Goal: Information Seeking & Learning: Learn about a topic

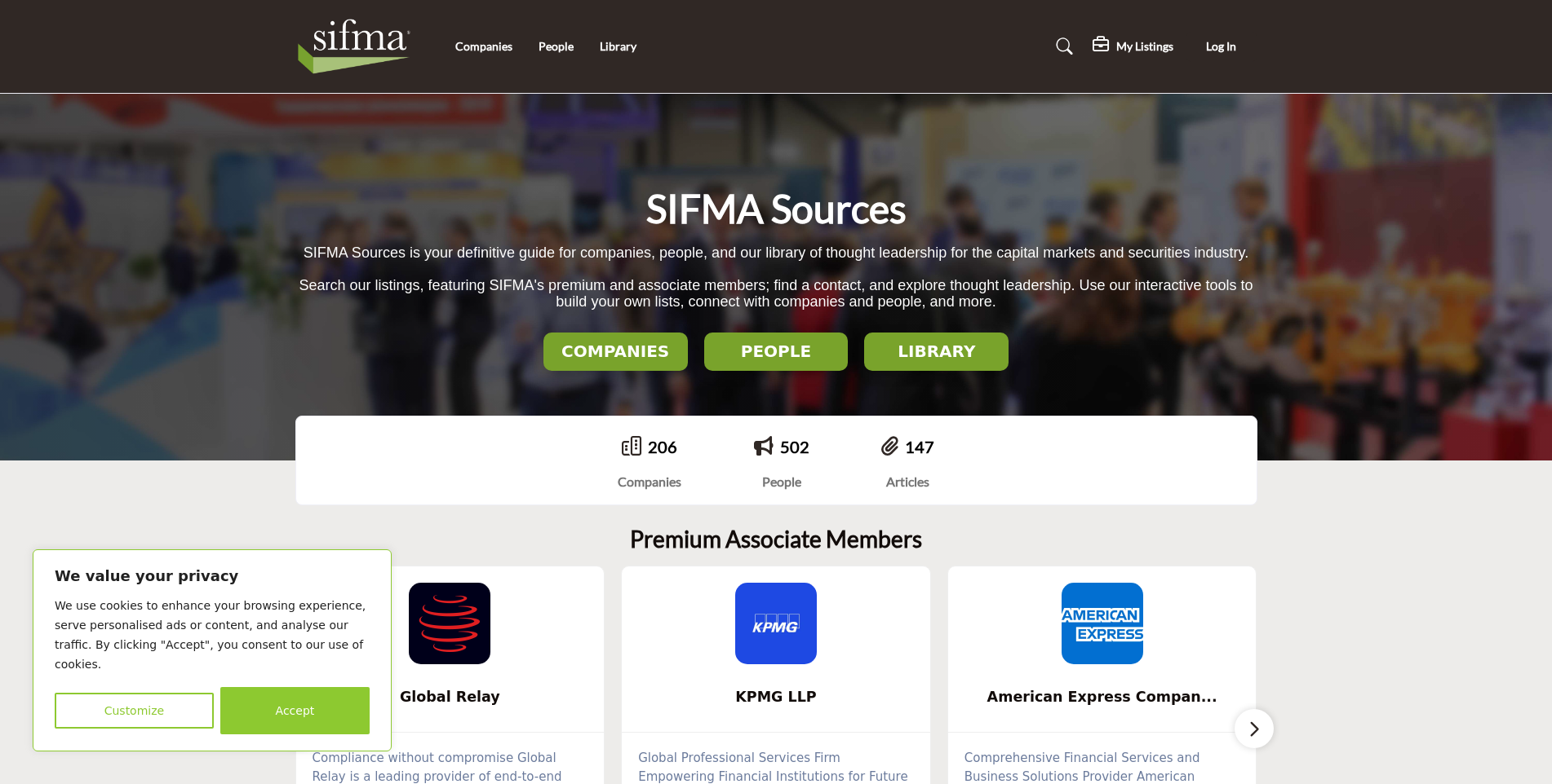
click at [933, 355] on h2 "LIBRARY" at bounding box center [936, 351] width 135 height 19
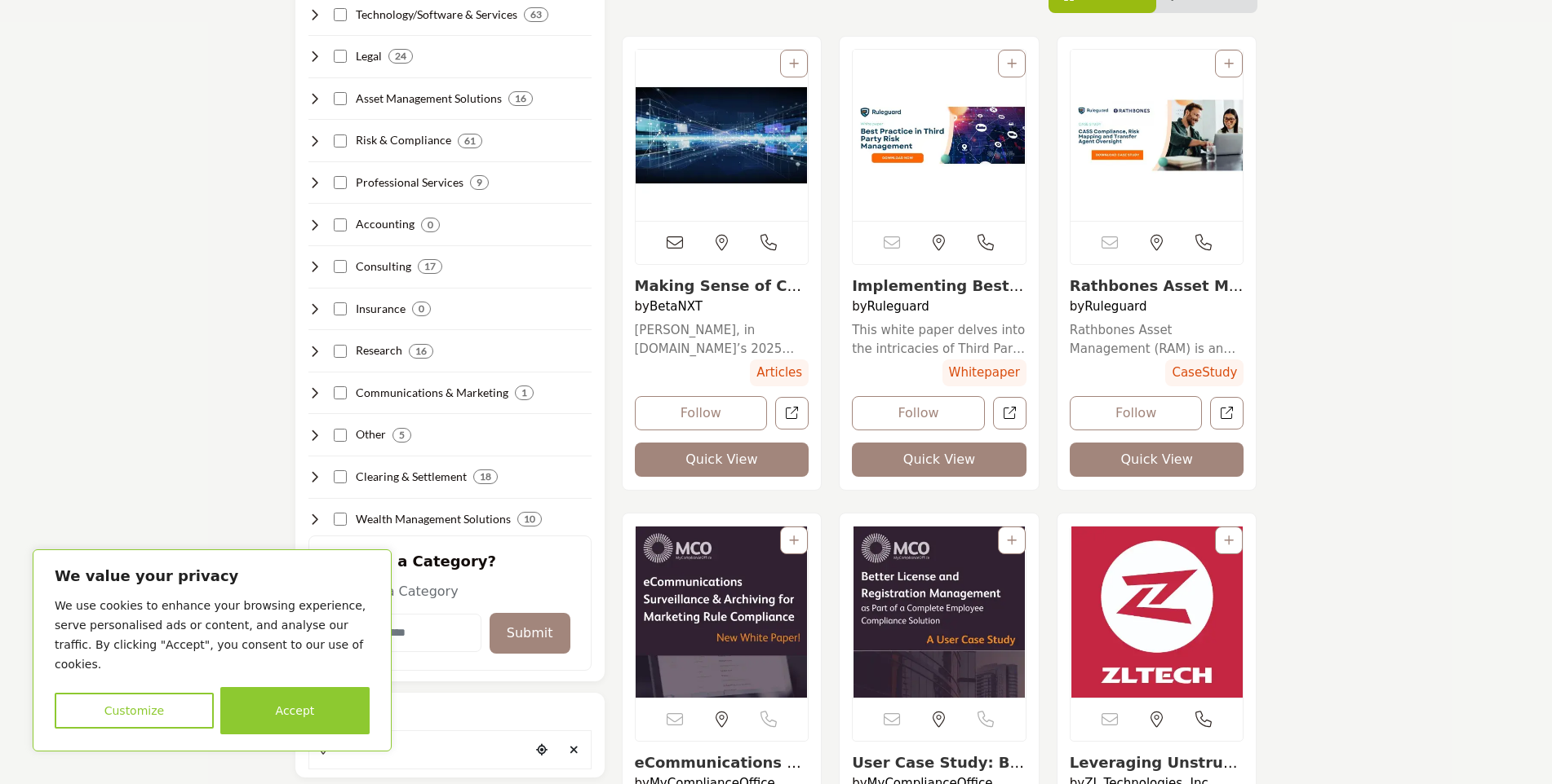
scroll to position [326, 0]
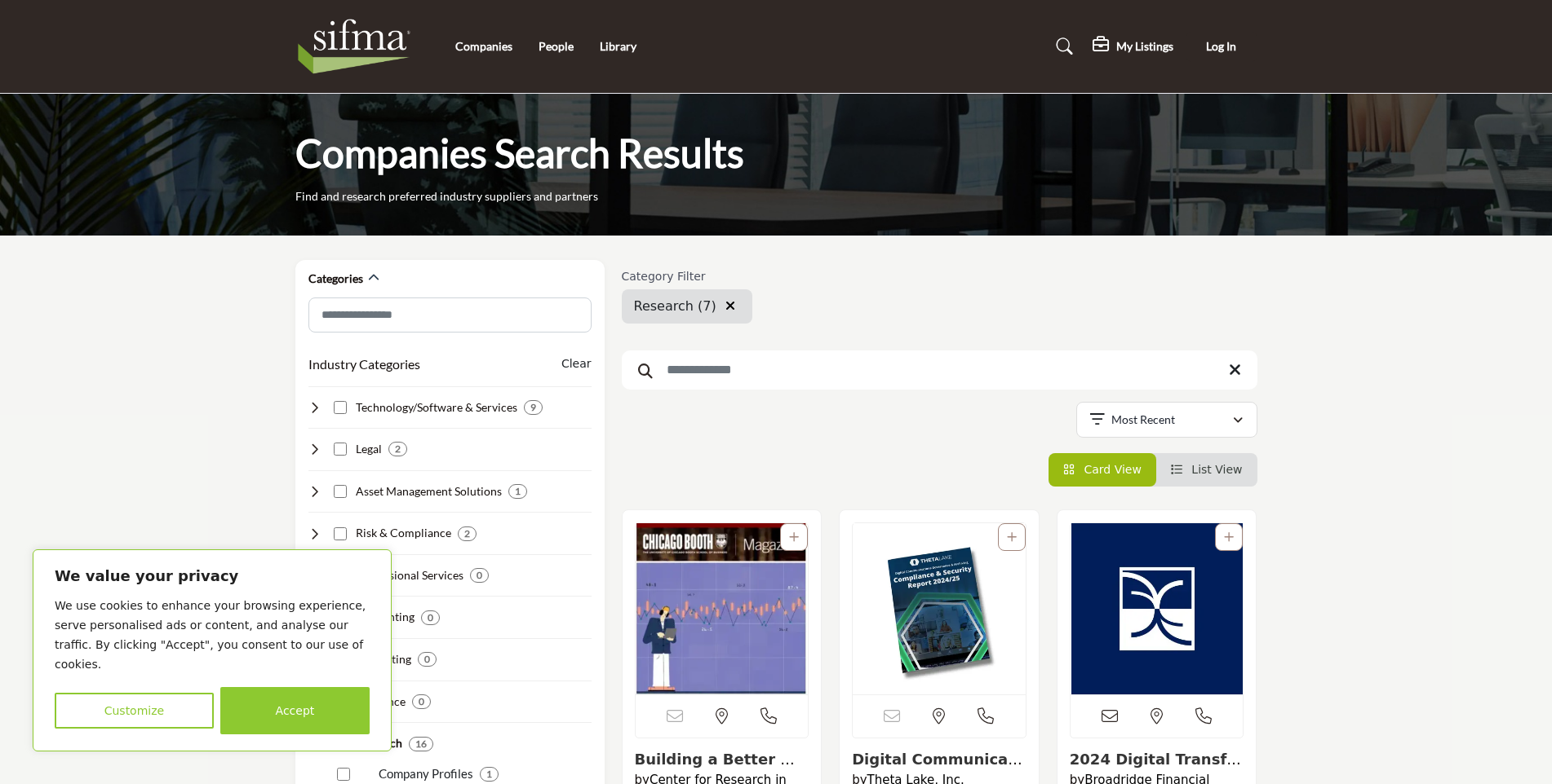
click at [385, 43] on img at bounding box center [358, 46] width 126 height 65
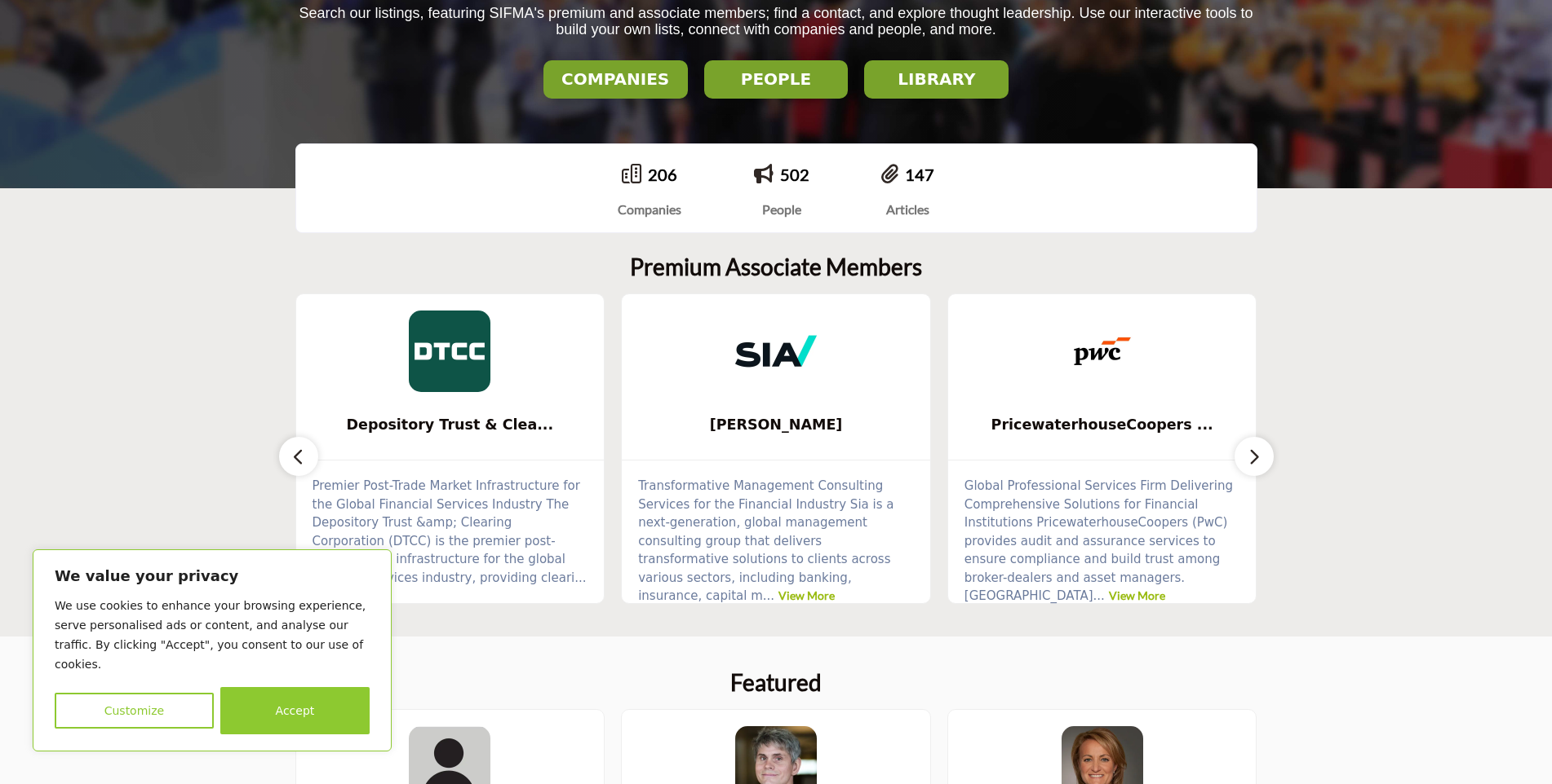
scroll to position [326, 0]
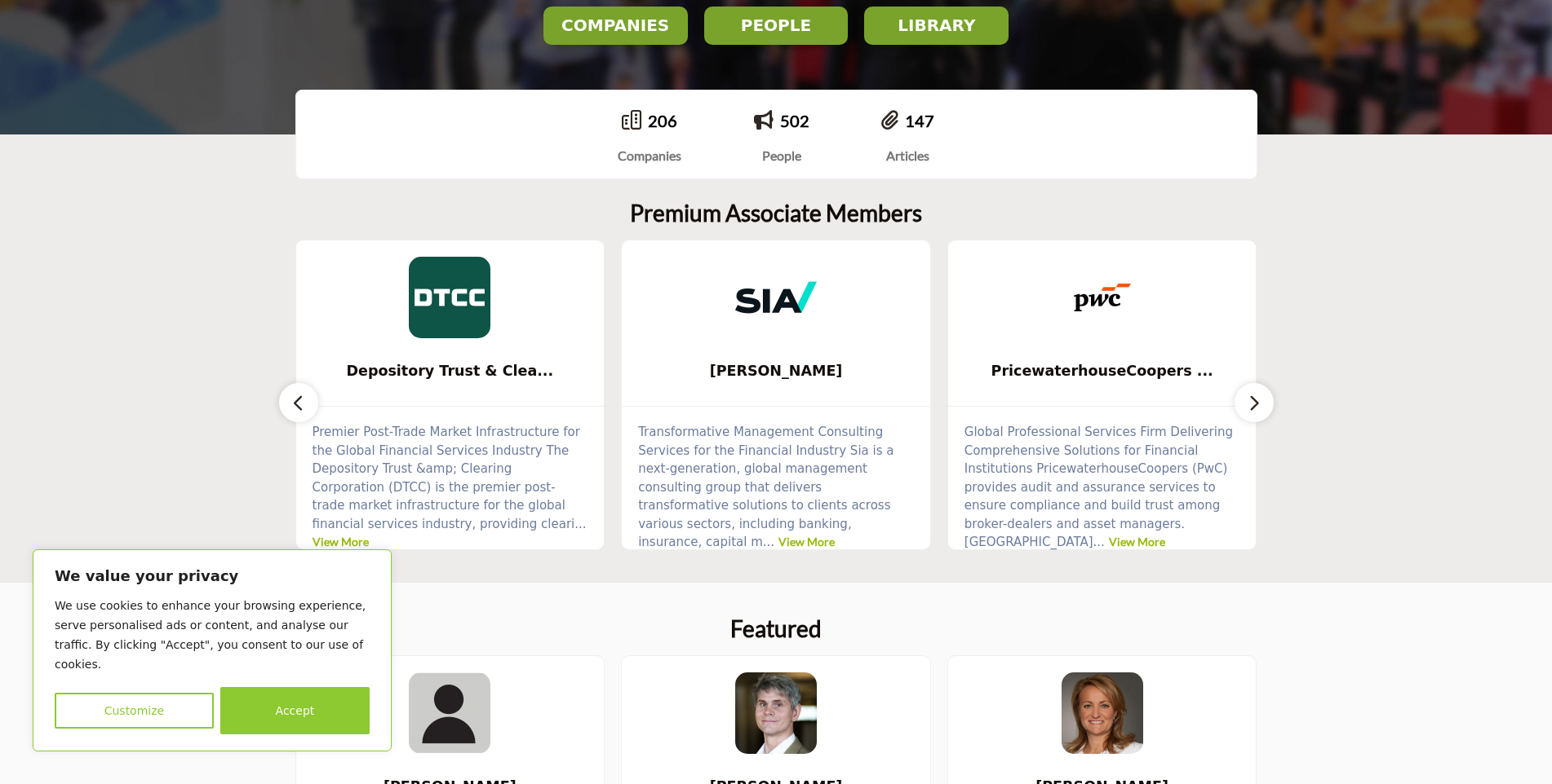
click at [1255, 403] on icon "button" at bounding box center [1253, 403] width 13 height 20
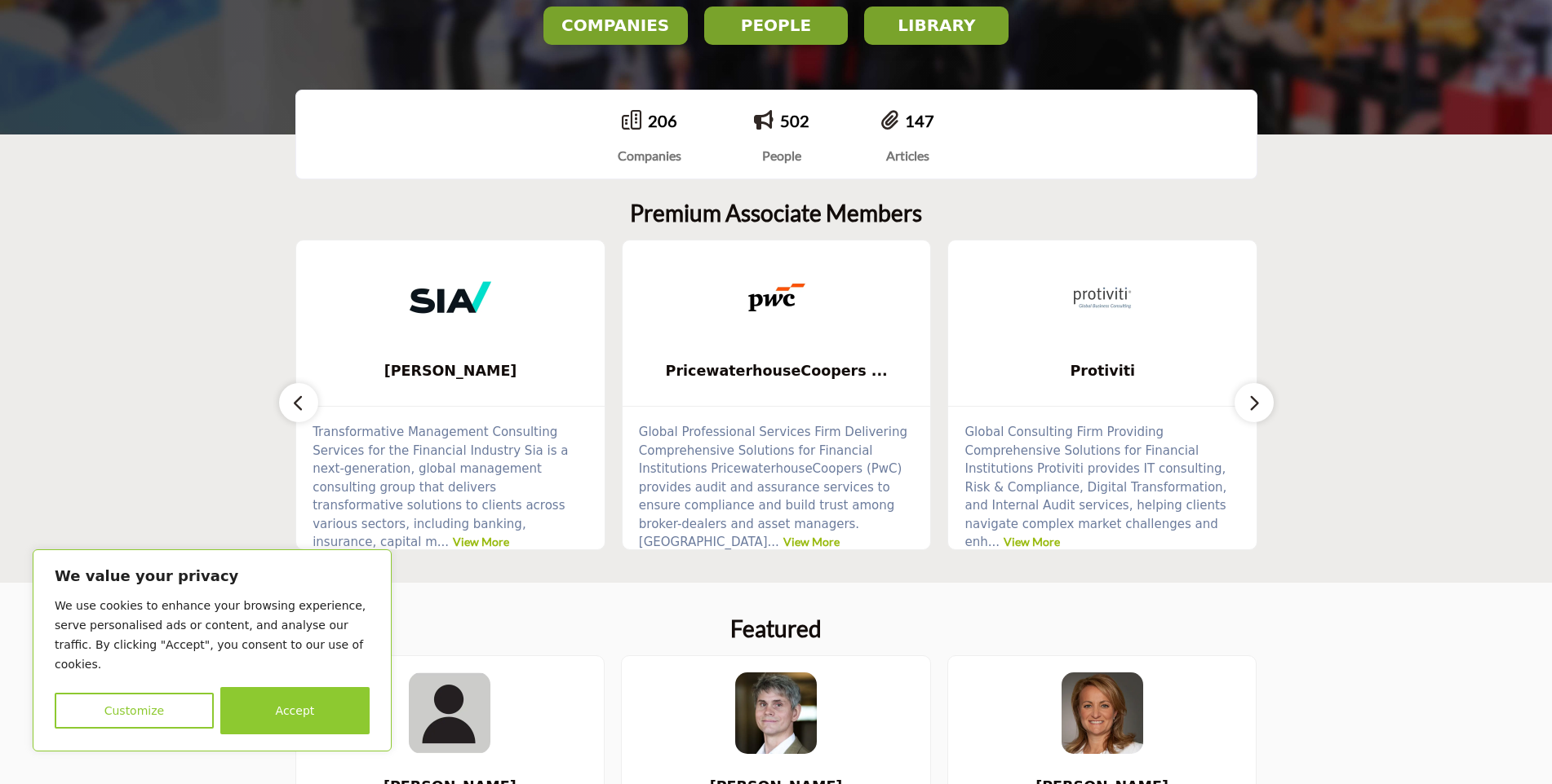
click at [1255, 403] on icon "button" at bounding box center [1253, 403] width 13 height 20
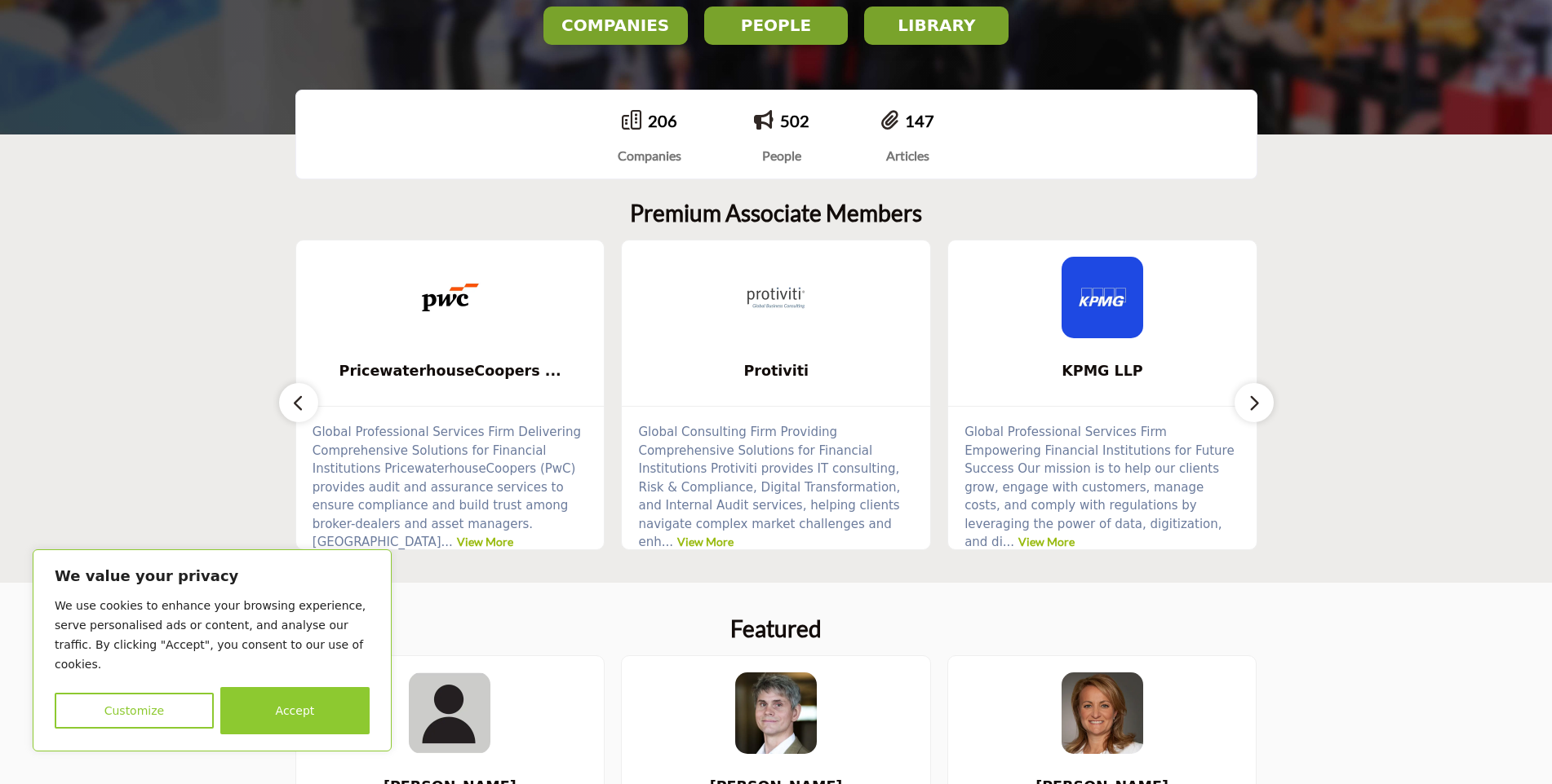
click at [1255, 403] on icon "button" at bounding box center [1253, 403] width 13 height 20
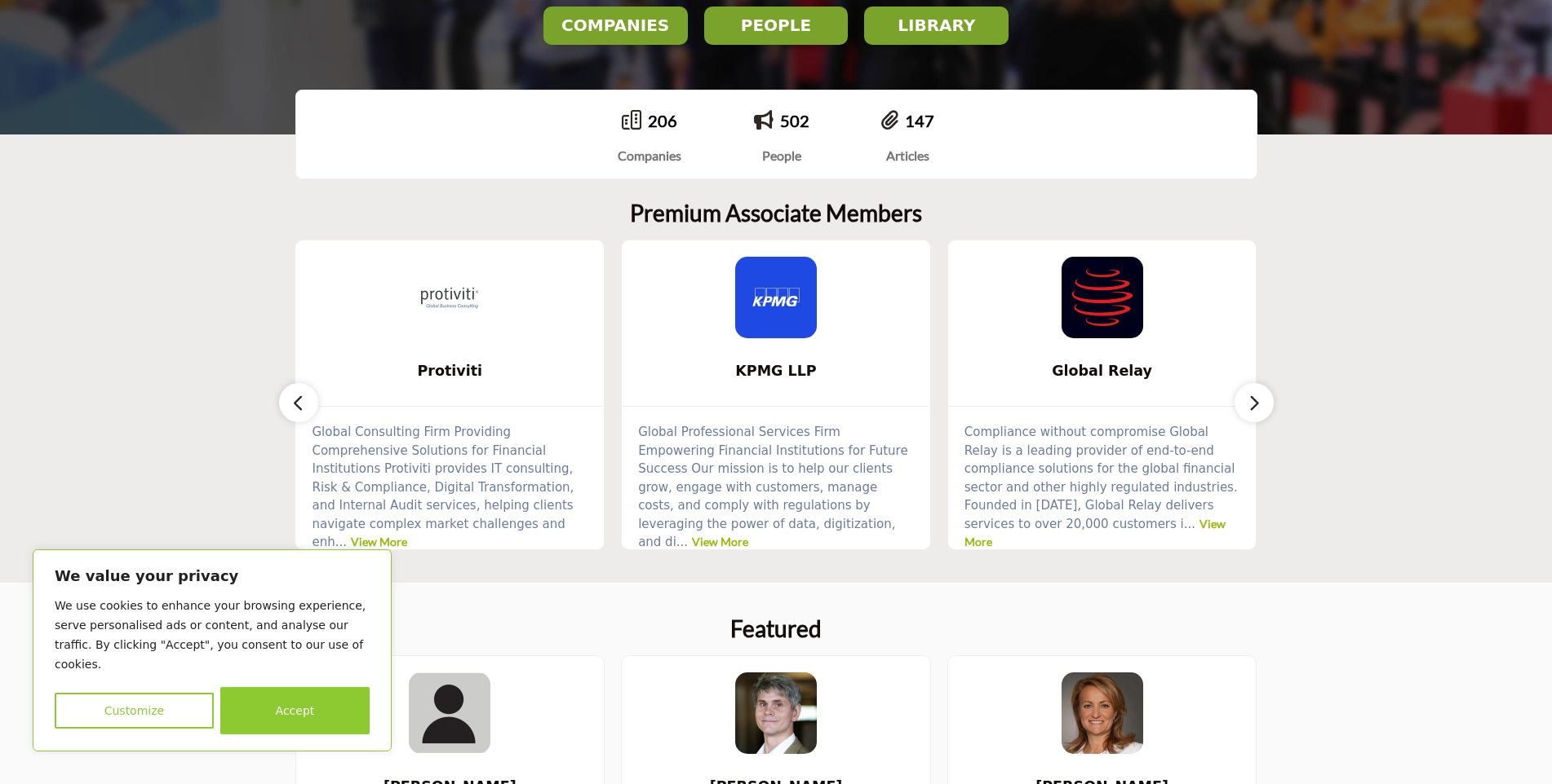
click at [1255, 403] on icon "button" at bounding box center [1253, 403] width 13 height 20
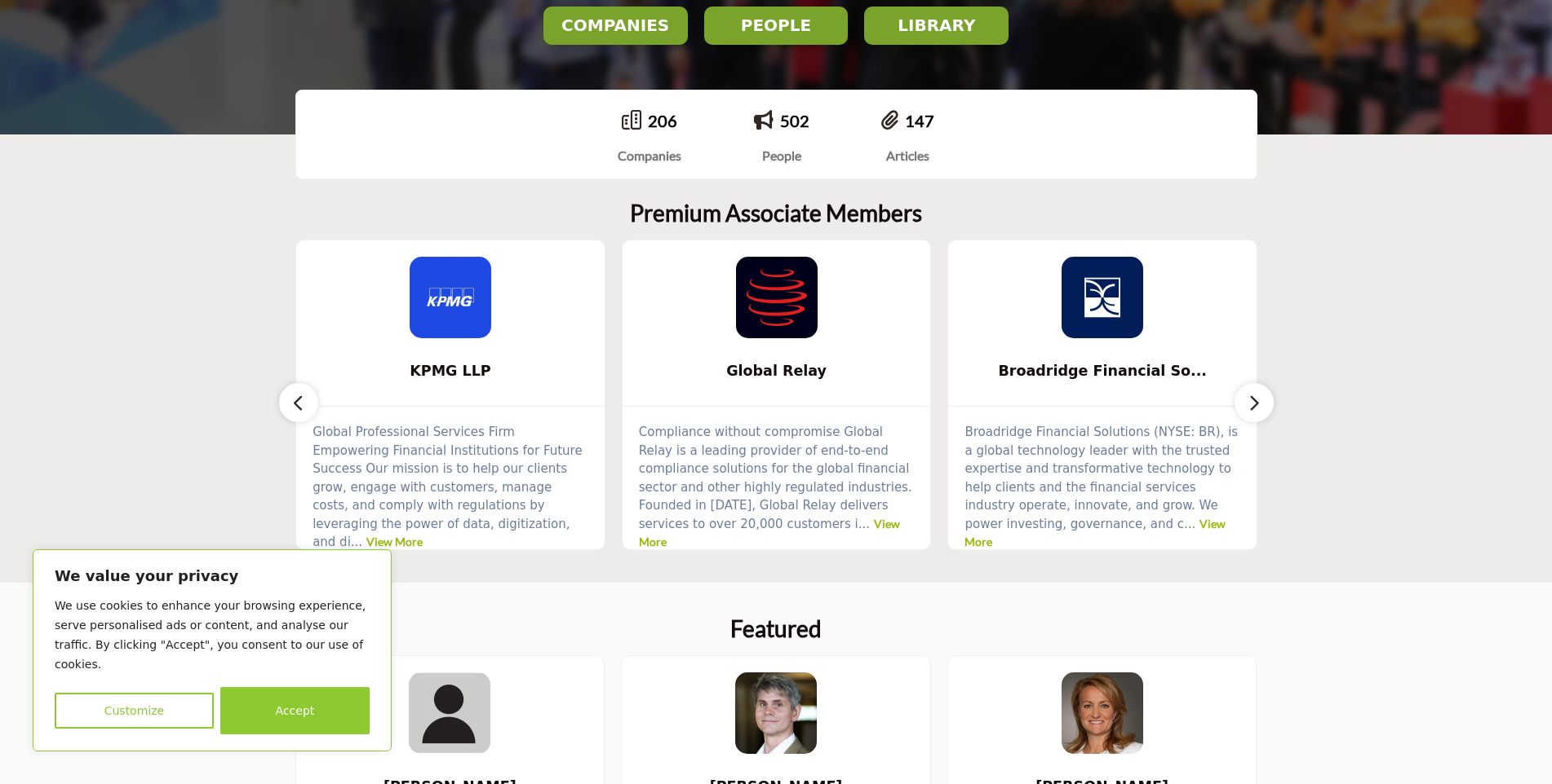
click at [1255, 403] on icon "button" at bounding box center [1253, 403] width 13 height 20
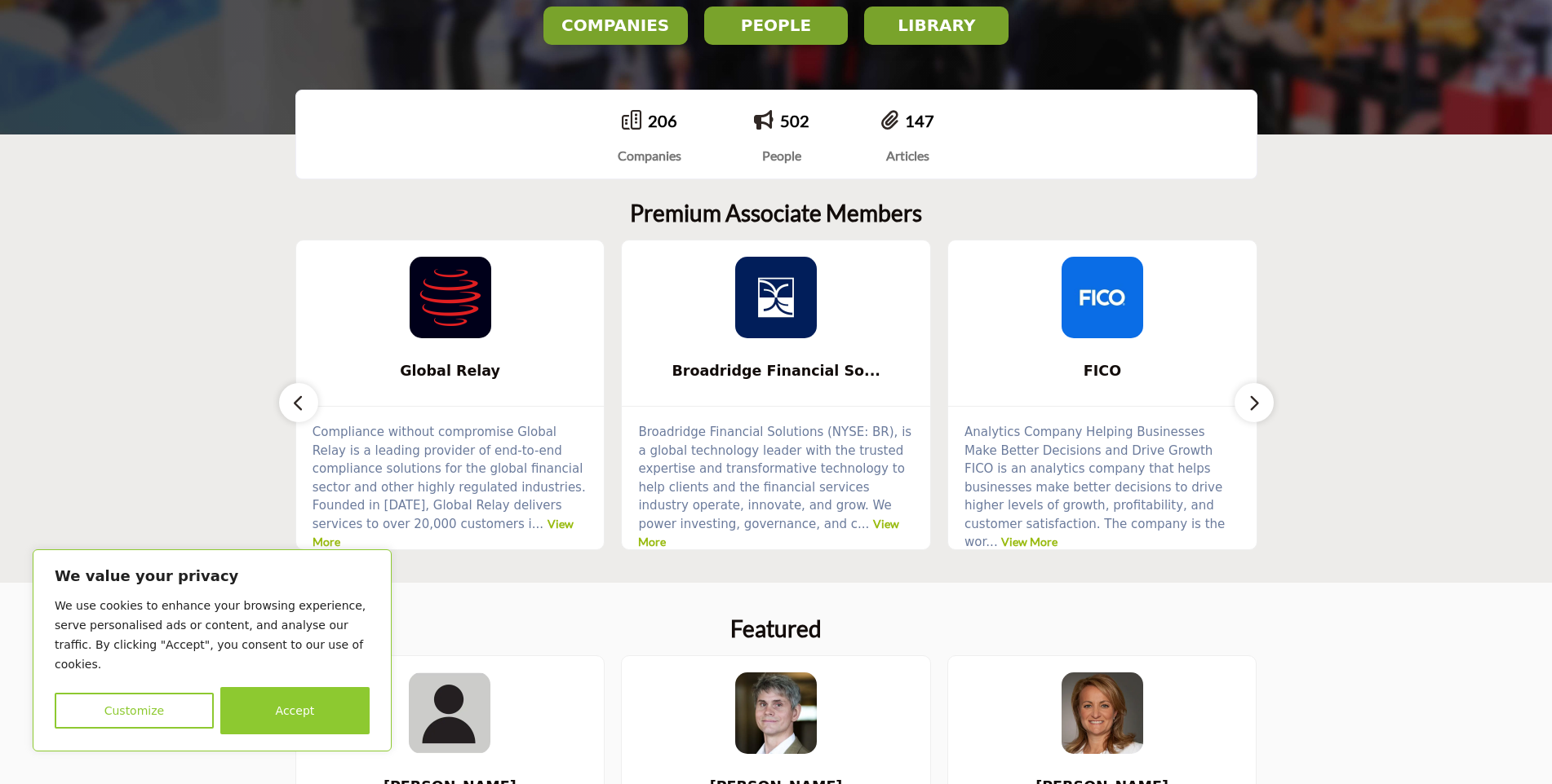
click at [1255, 403] on icon "button" at bounding box center [1253, 403] width 13 height 20
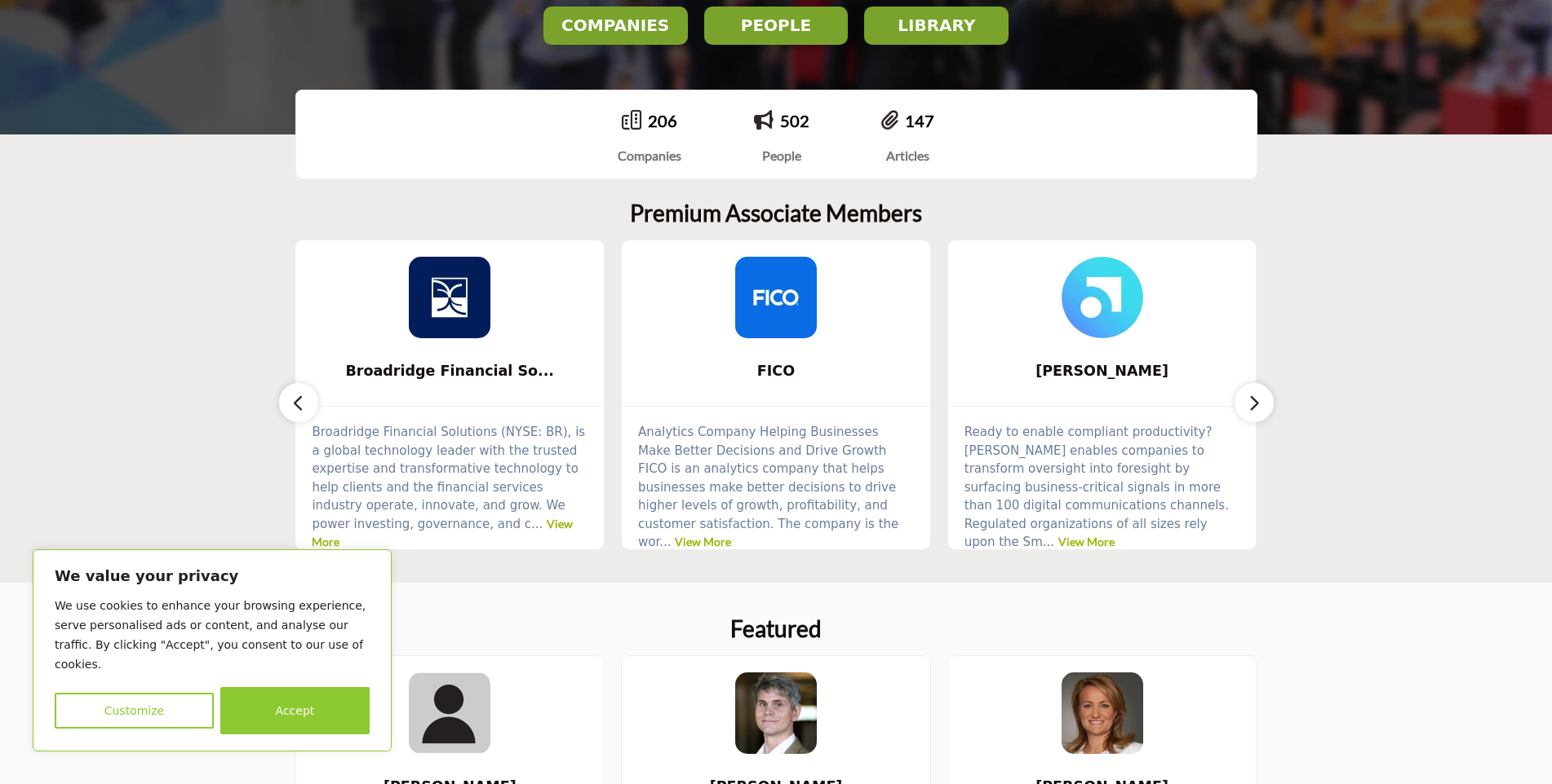
click at [1255, 403] on icon "button" at bounding box center [1253, 403] width 13 height 20
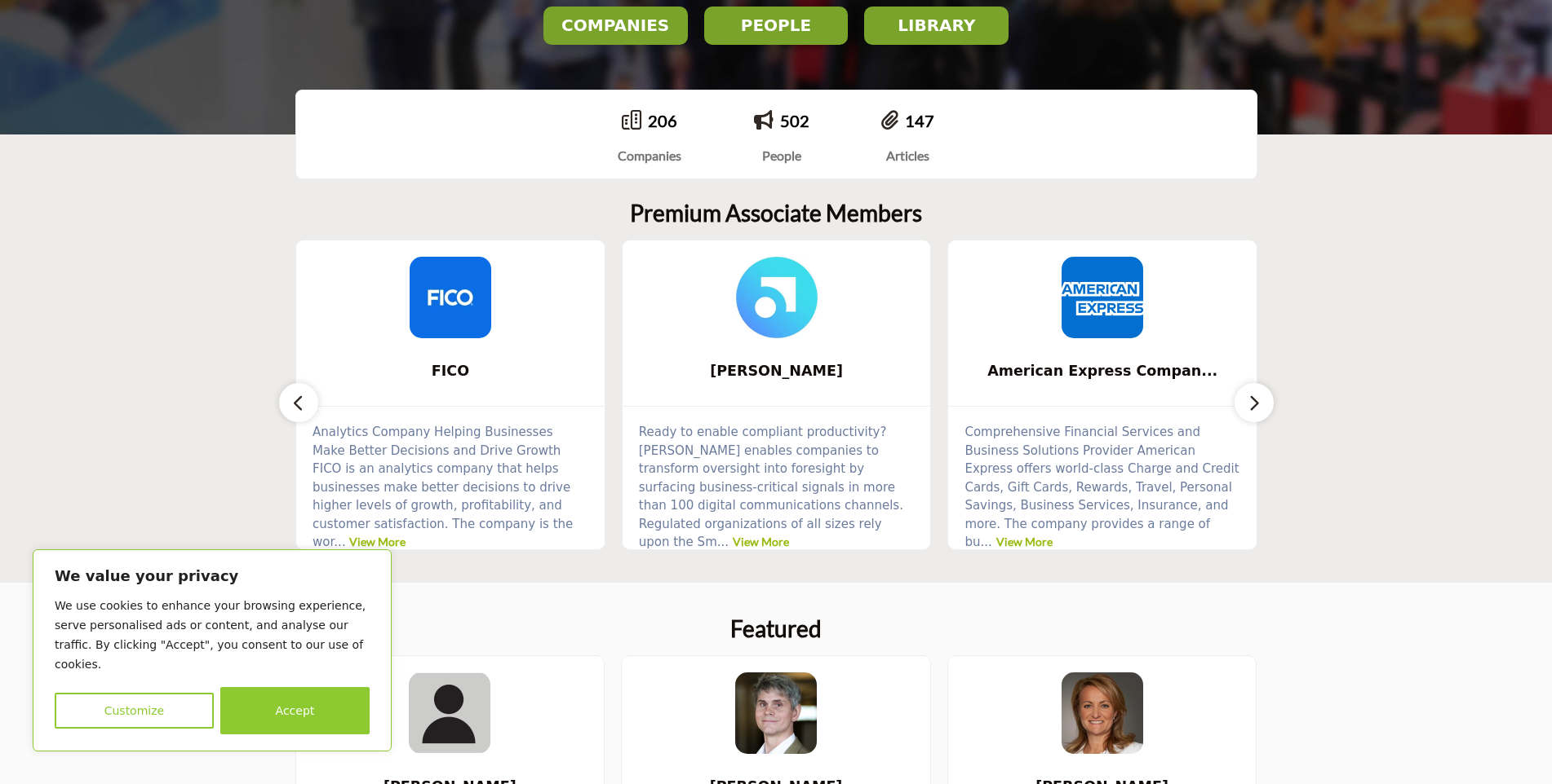
click at [1255, 403] on icon "button" at bounding box center [1253, 403] width 13 height 20
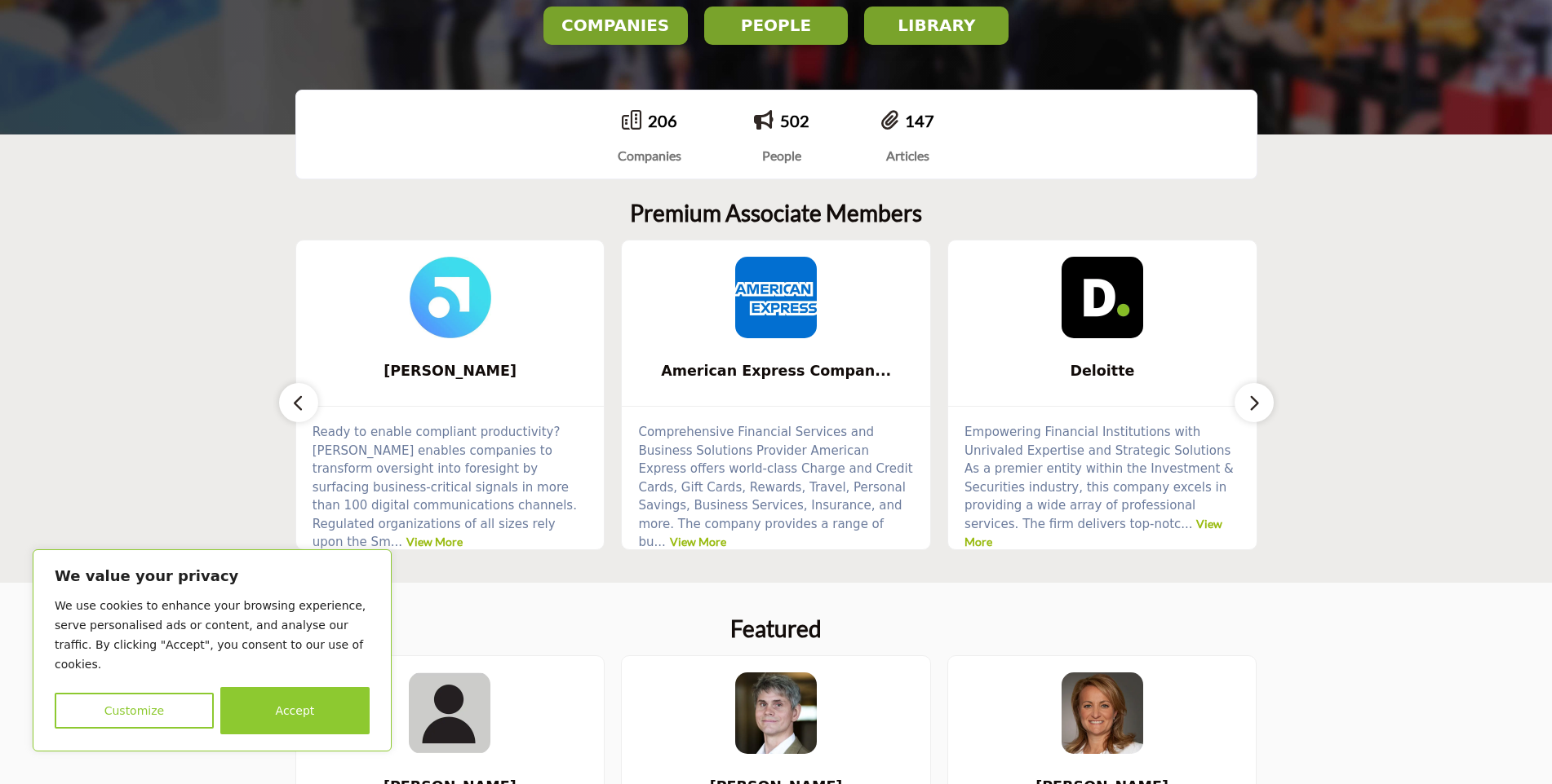
click at [1255, 403] on icon "button" at bounding box center [1253, 403] width 13 height 20
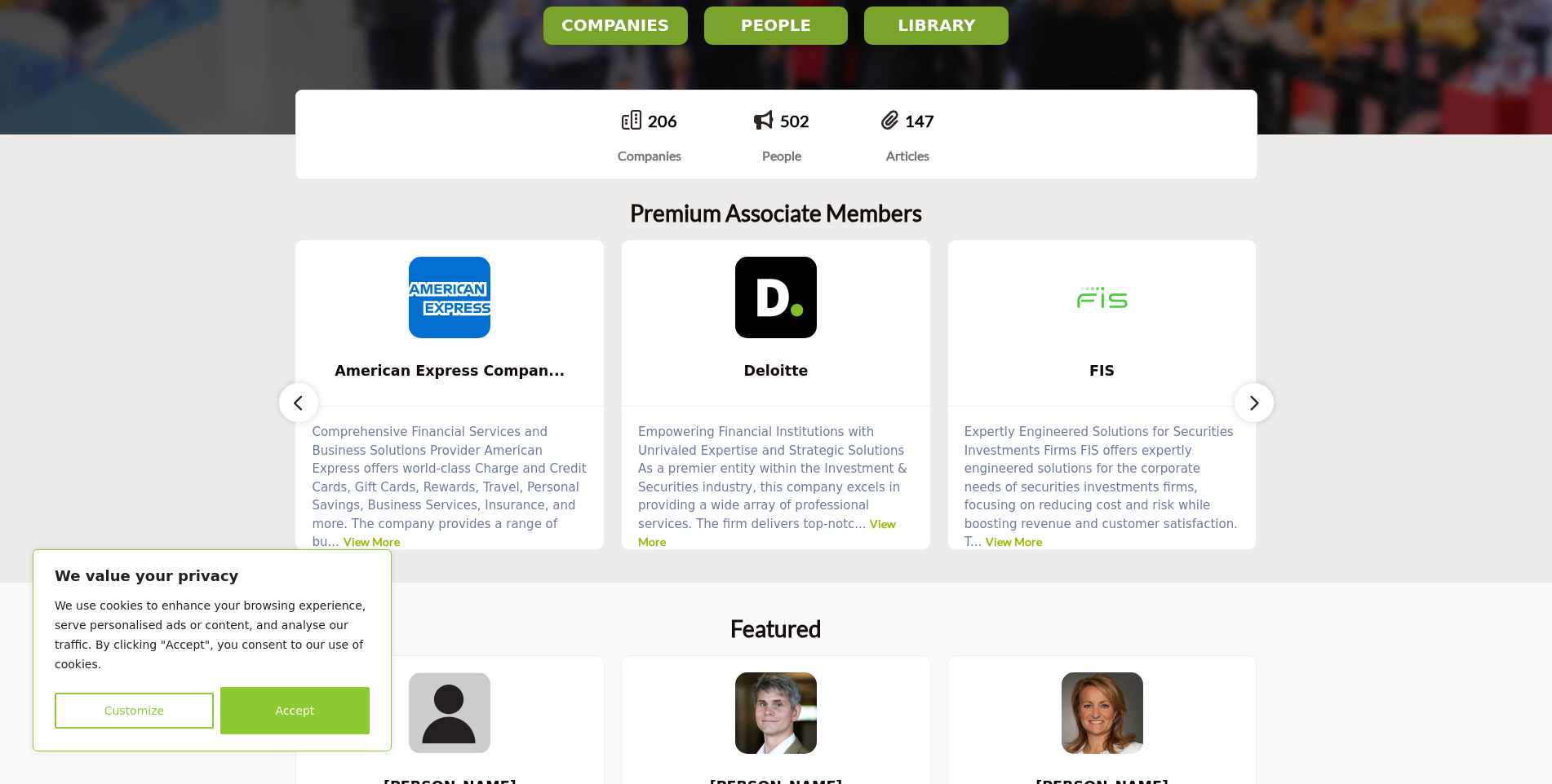
click at [1256, 403] on icon "button" at bounding box center [1253, 403] width 13 height 20
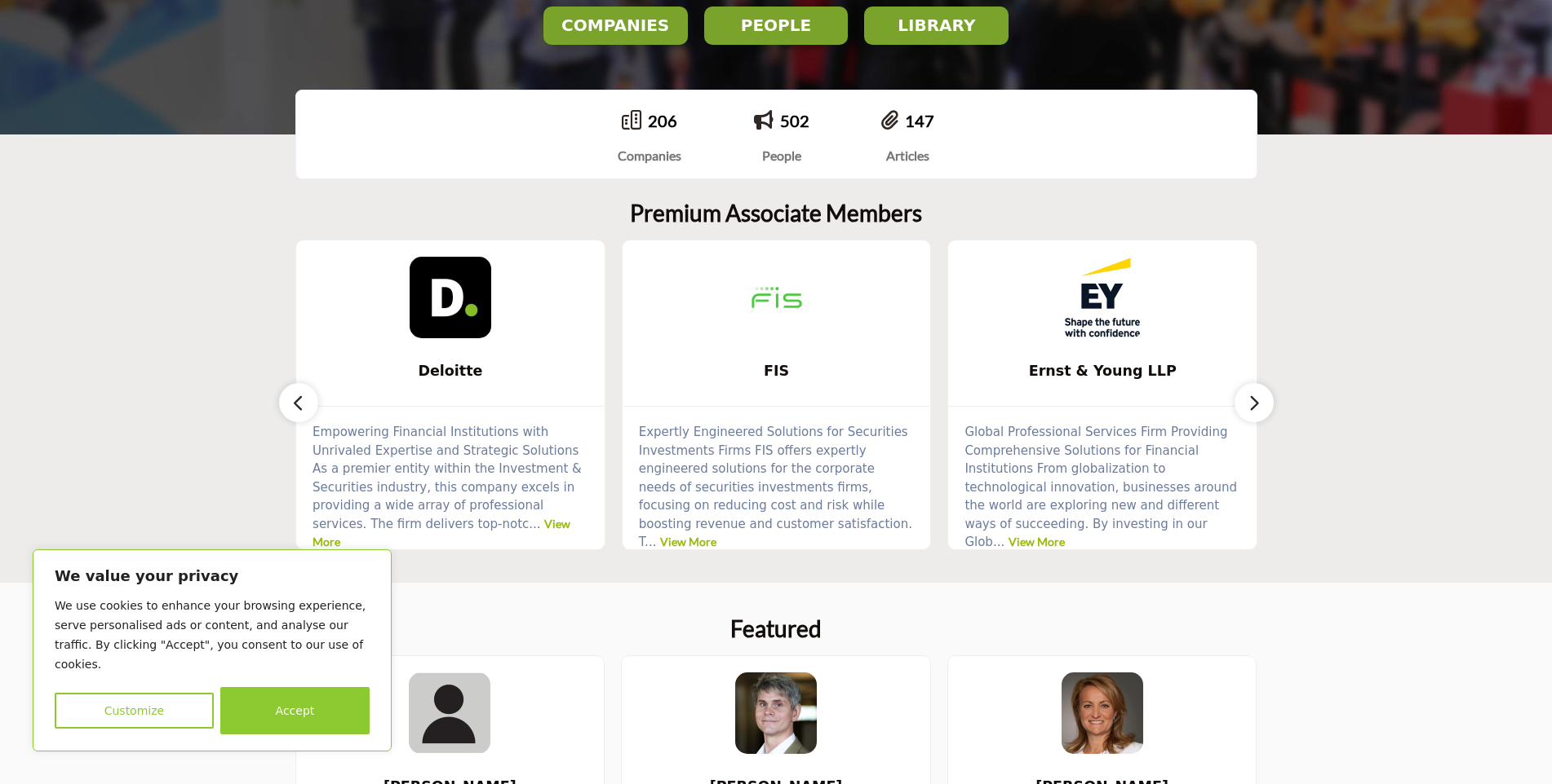
click at [1256, 403] on icon "button" at bounding box center [1253, 403] width 13 height 20
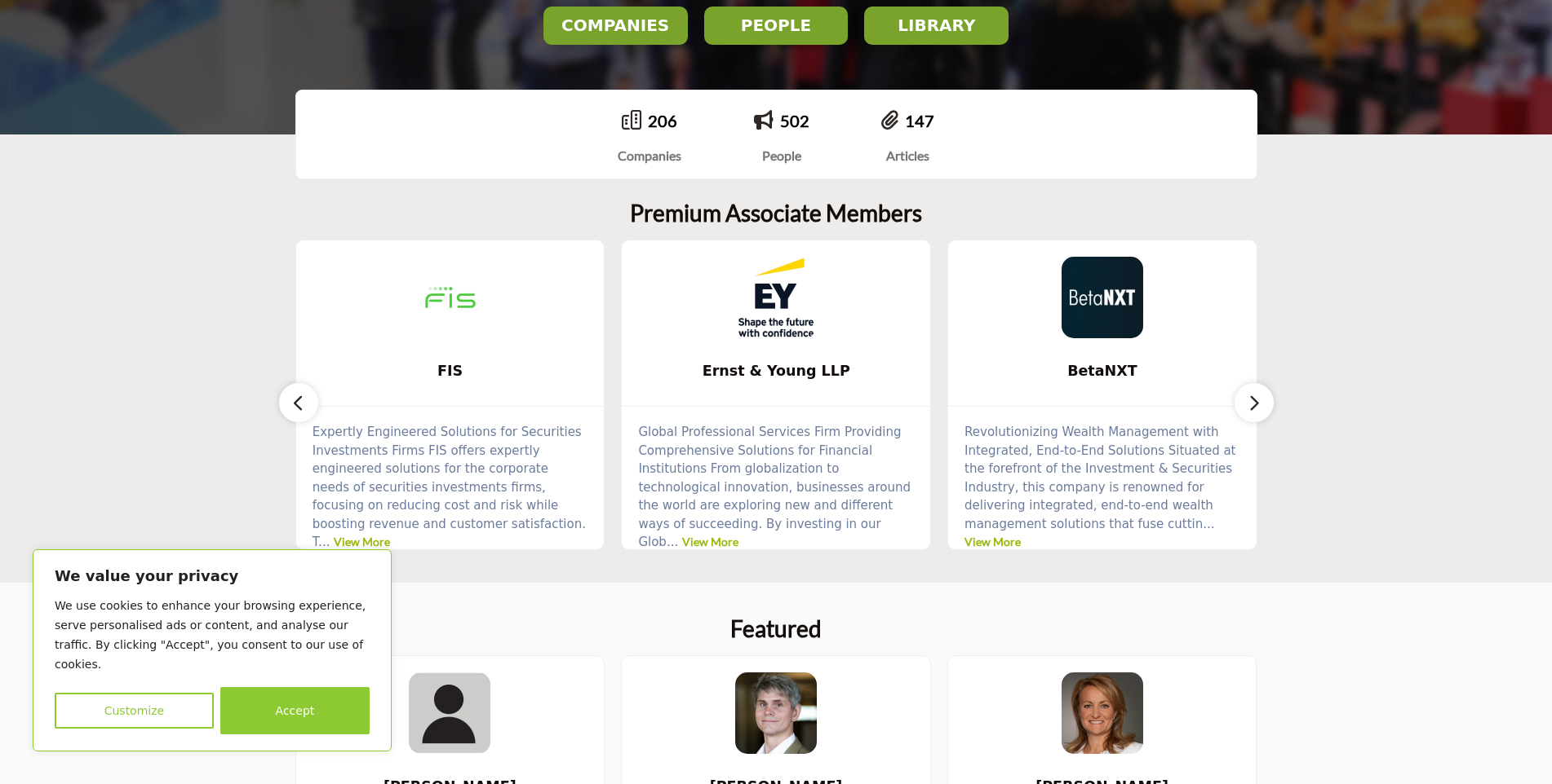
click at [1256, 403] on icon "button" at bounding box center [1253, 403] width 13 height 20
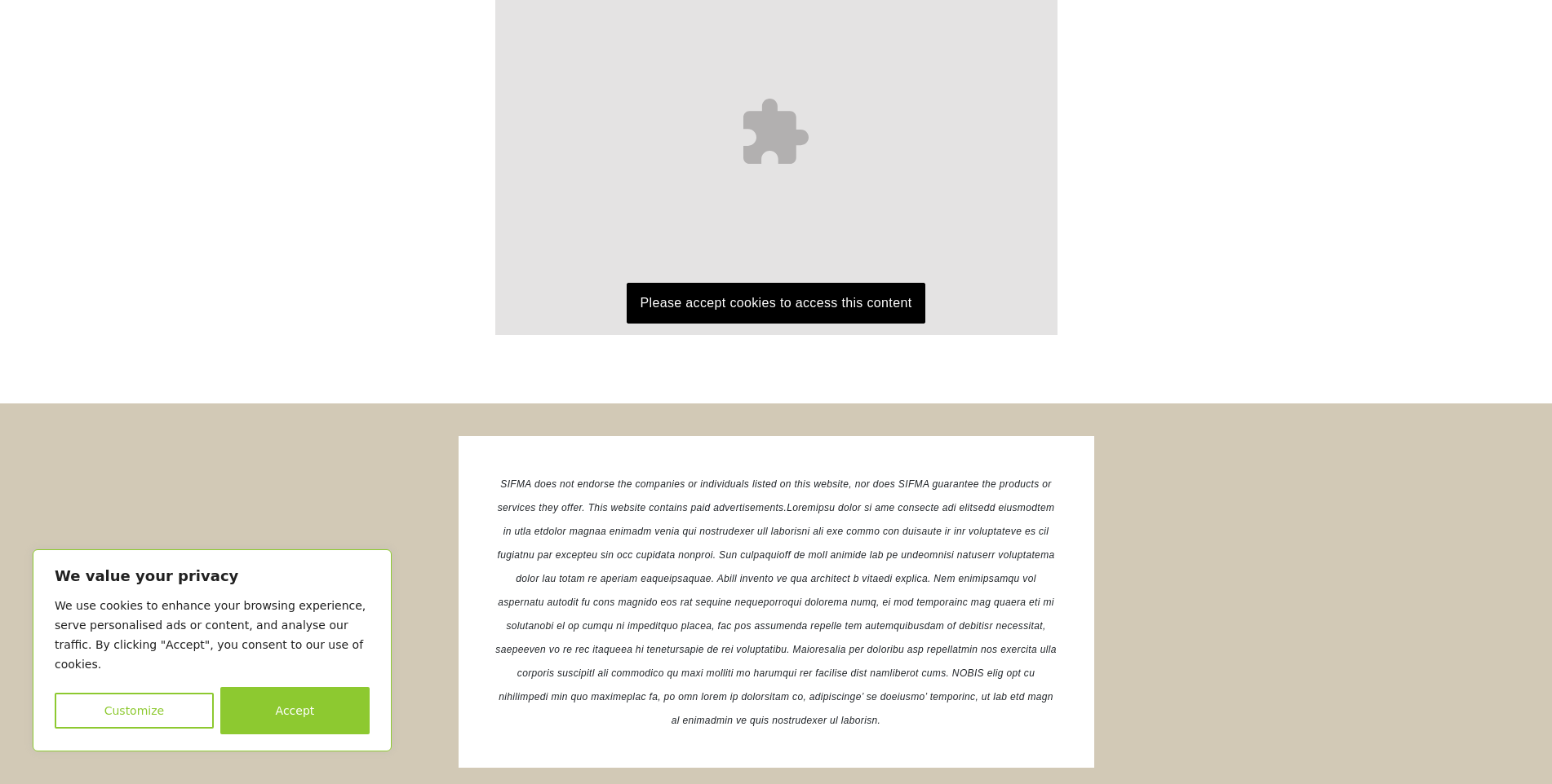
scroll to position [3035, 0]
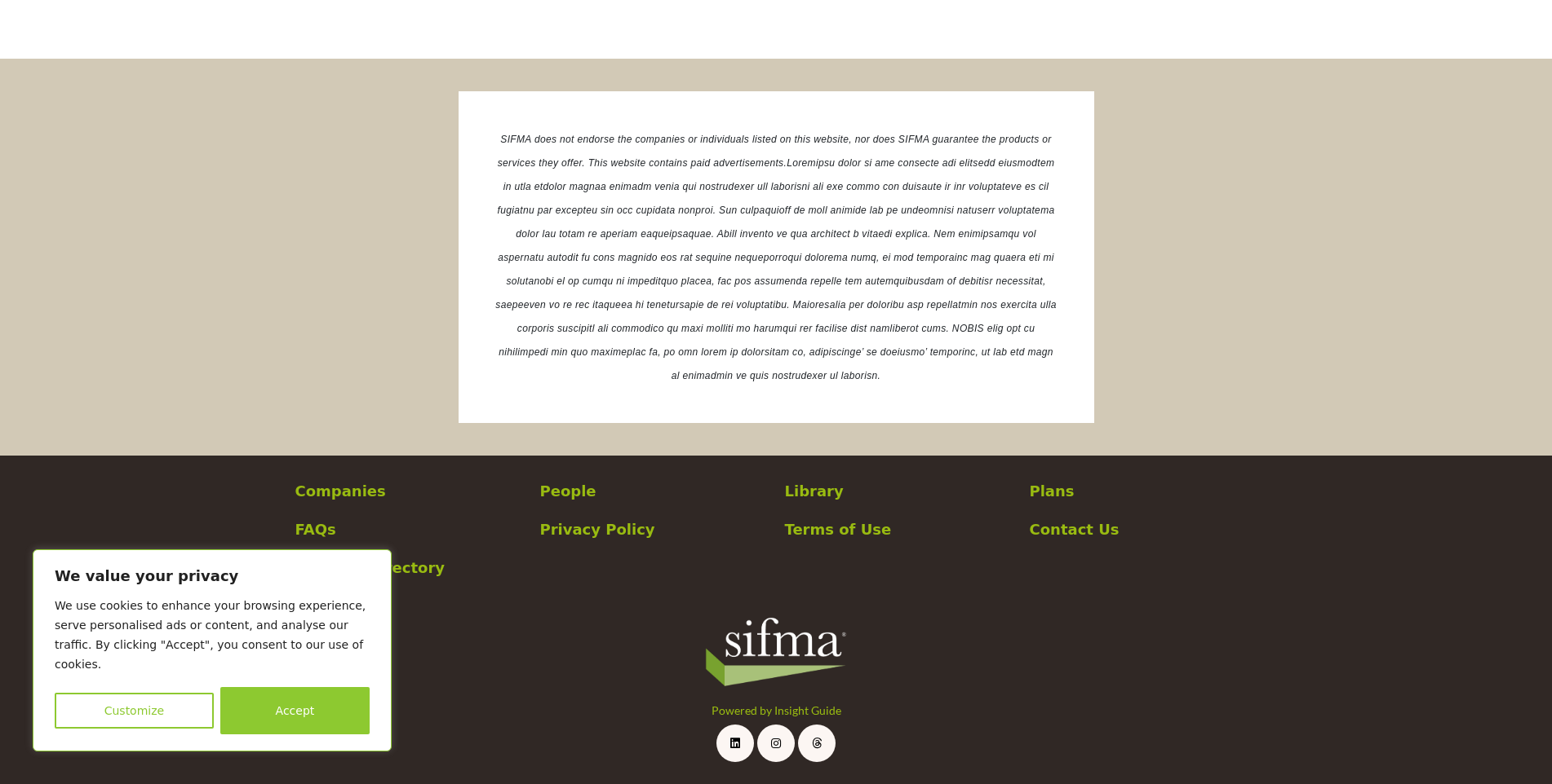
click at [1042, 494] on p "Plans" at bounding box center [1143, 491] width 228 height 22
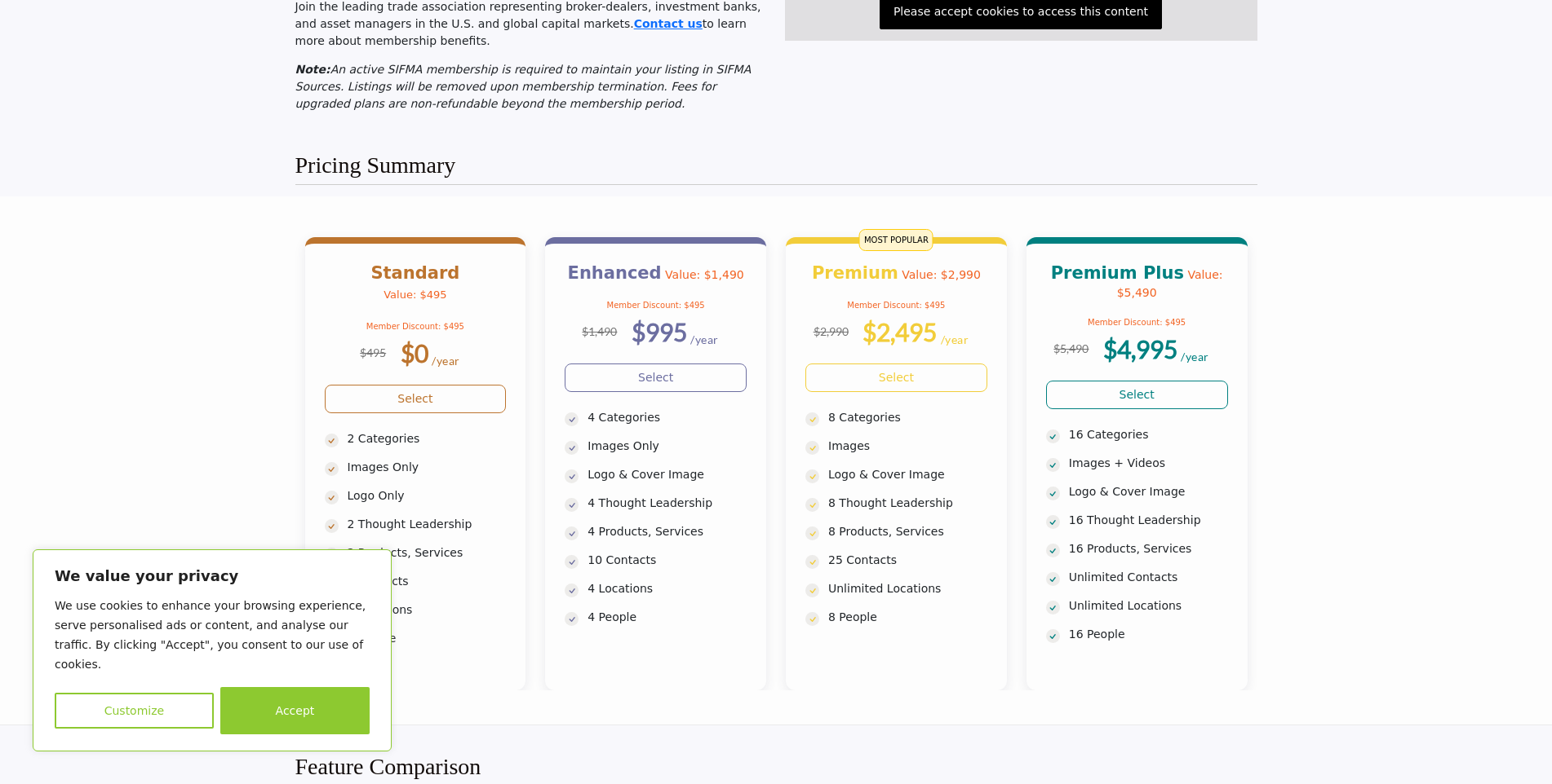
scroll to position [652, 0]
